Goal: Transaction & Acquisition: Download file/media

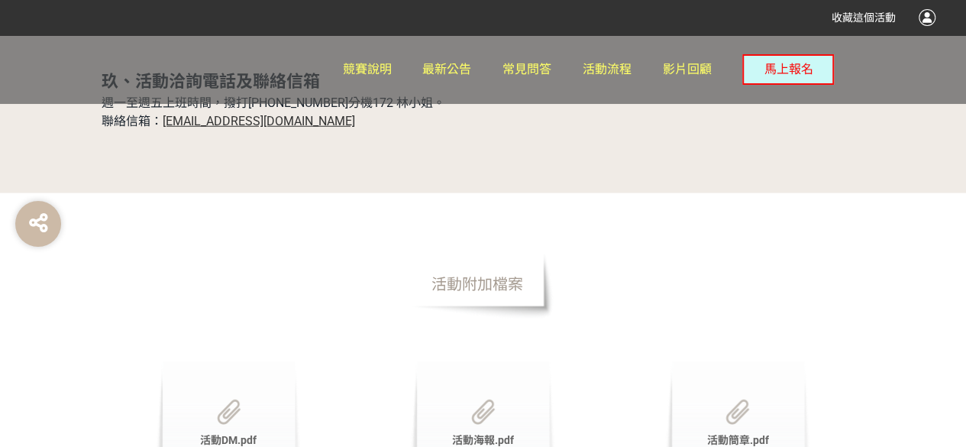
scroll to position [4810, 0]
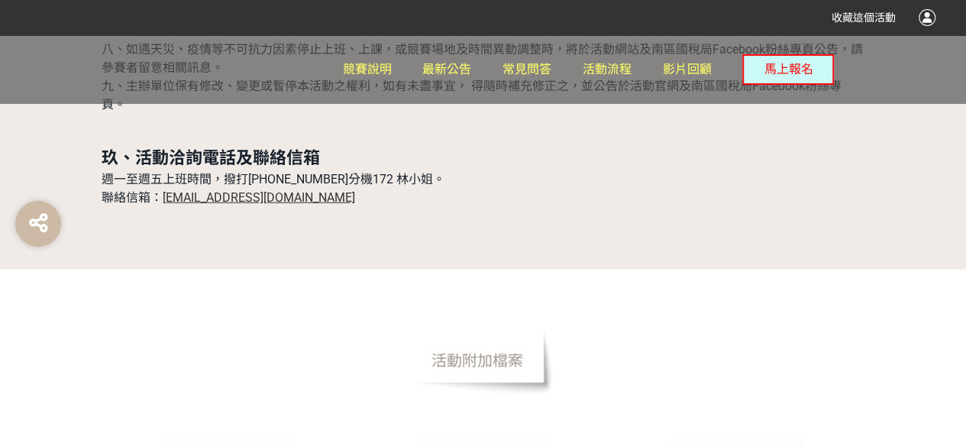
drag, startPoint x: 487, startPoint y: 279, endPoint x: 437, endPoint y: 317, distance: 63.2
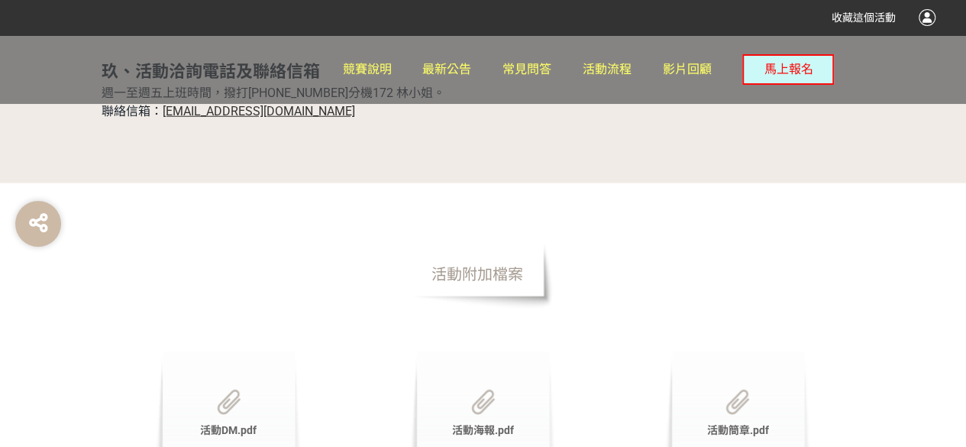
scroll to position [5039, 0]
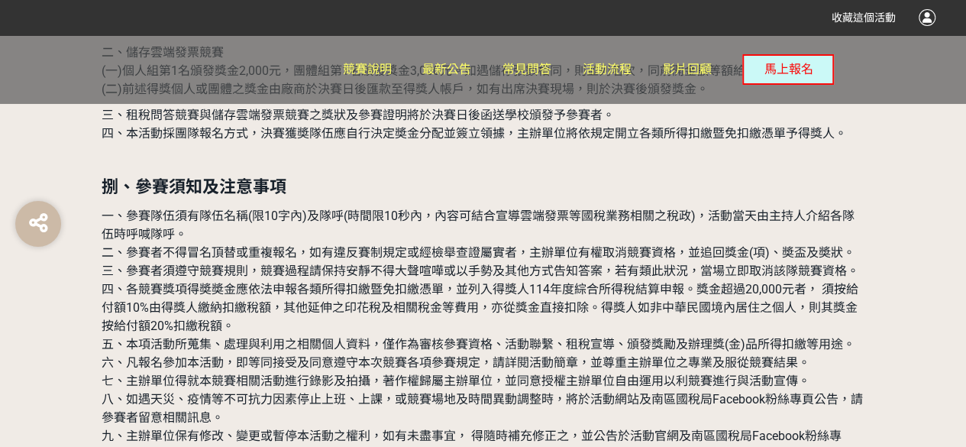
scroll to position [4733, 0]
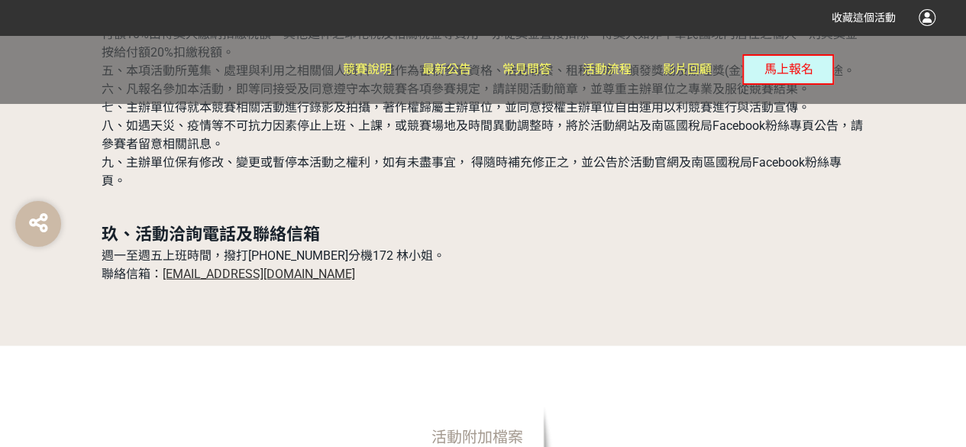
drag, startPoint x: 481, startPoint y: 352, endPoint x: 844, endPoint y: 163, distance: 409.1
